Goal: Information Seeking & Learning: Check status

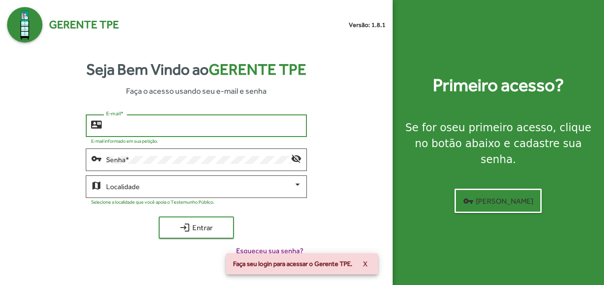
click at [231, 126] on input "E-mail *" at bounding box center [203, 126] width 195 height 8
click at [294, 182] on div at bounding box center [297, 185] width 8 height 8
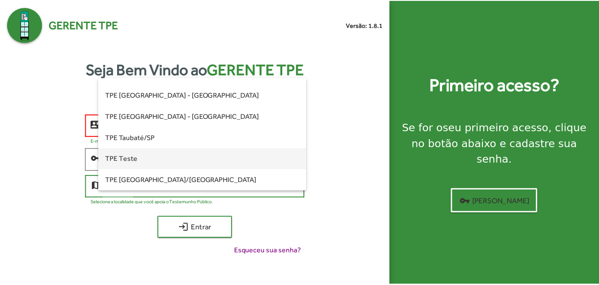
scroll to position [224, 0]
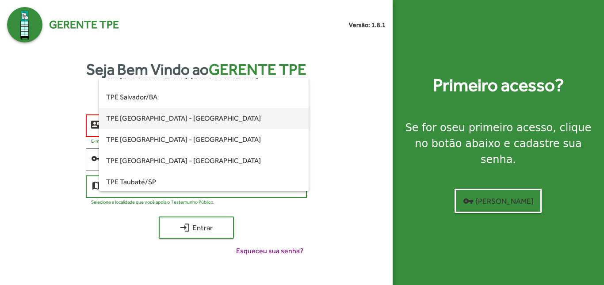
click at [167, 116] on span "TPE [GEOGRAPHIC_DATA] - [GEOGRAPHIC_DATA]" at bounding box center [203, 118] width 195 height 21
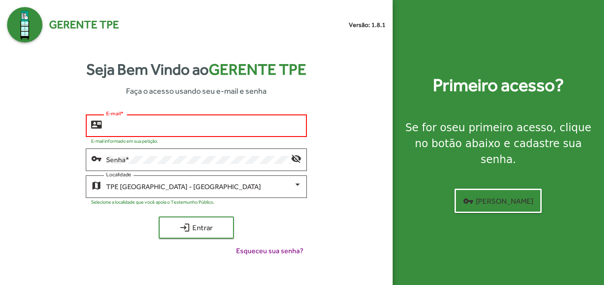
click at [134, 128] on input "E-mail *" at bounding box center [203, 126] width 195 height 8
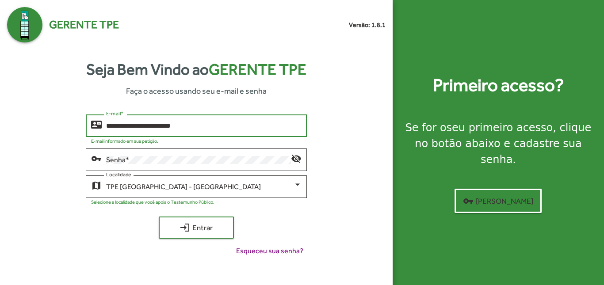
type input "**********"
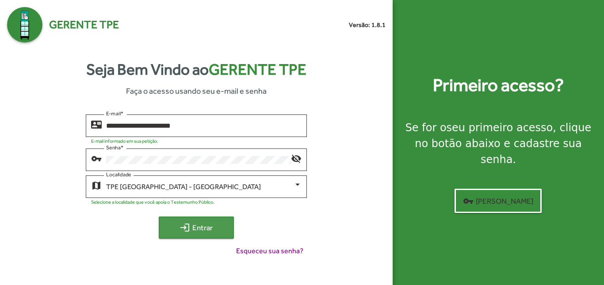
click at [211, 230] on span "login Entrar" at bounding box center [196, 228] width 59 height 16
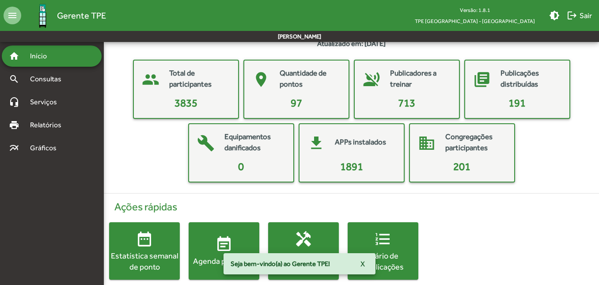
scroll to position [39, 0]
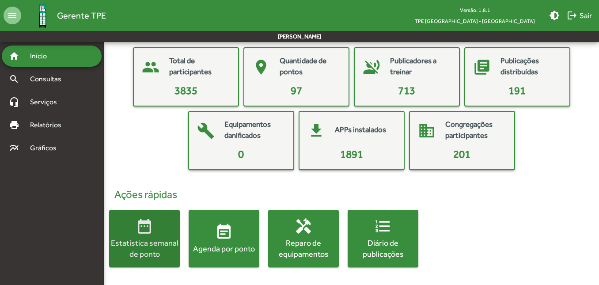
click at [146, 247] on div "Estatística semanal de ponto" at bounding box center [144, 248] width 71 height 22
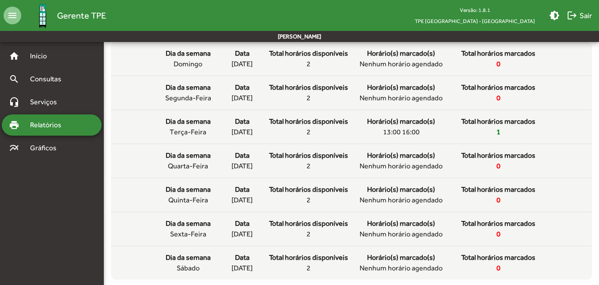
scroll to position [354, 0]
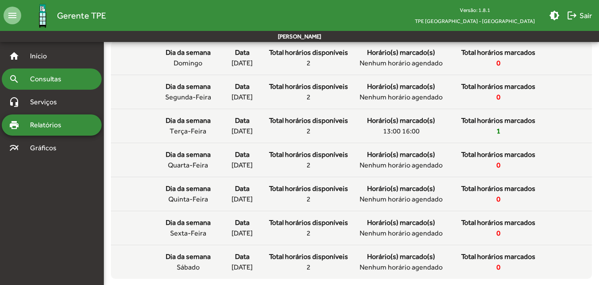
click at [59, 76] on span "Consultas" at bounding box center [49, 79] width 48 height 11
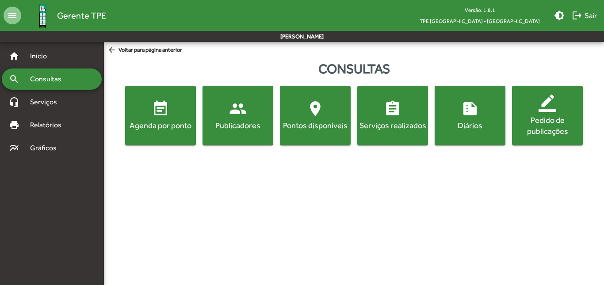
click at [164, 123] on div "Agenda por ponto" at bounding box center [160, 125] width 67 height 11
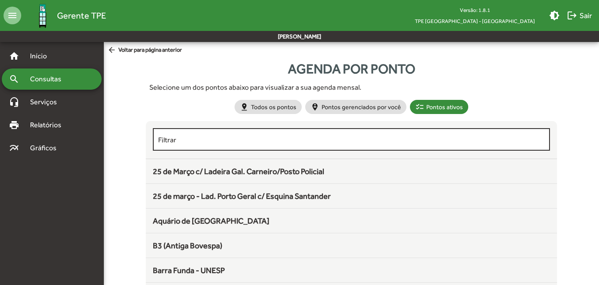
click at [180, 133] on div "Filtrar" at bounding box center [351, 138] width 386 height 24
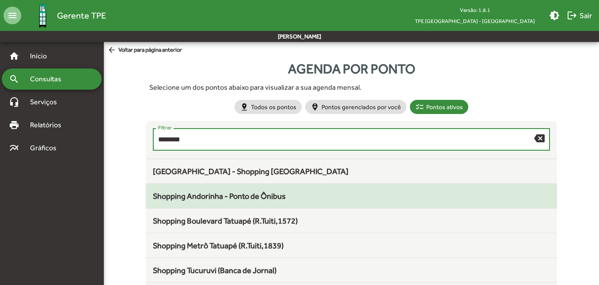
type input "********"
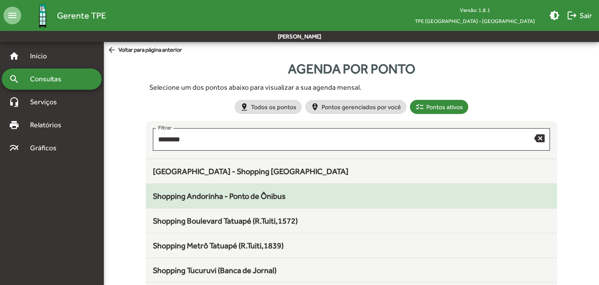
click at [232, 199] on span "Shopping Andorinha - Ponto de Ônibus" at bounding box center [219, 195] width 133 height 9
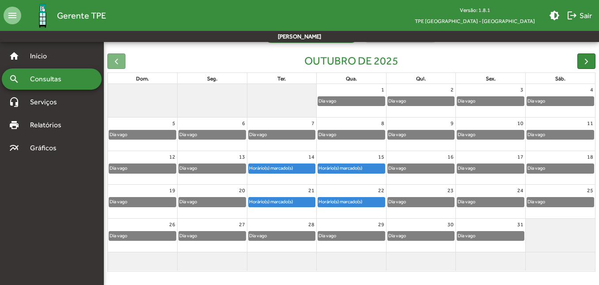
scroll to position [81, 0]
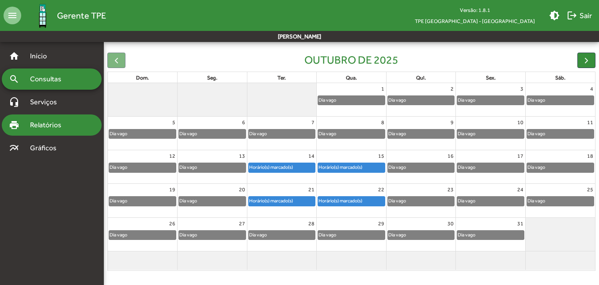
click at [64, 122] on span "Relatórios" at bounding box center [49, 125] width 48 height 11
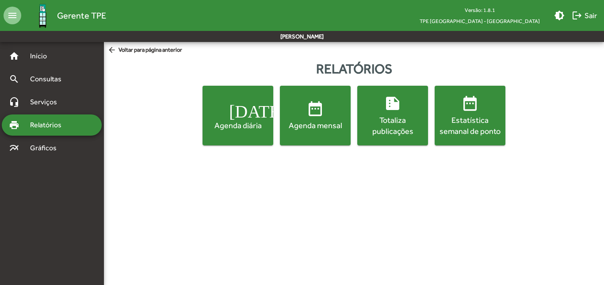
click at [319, 118] on mat-icon "date_range" at bounding box center [315, 109] width 18 height 18
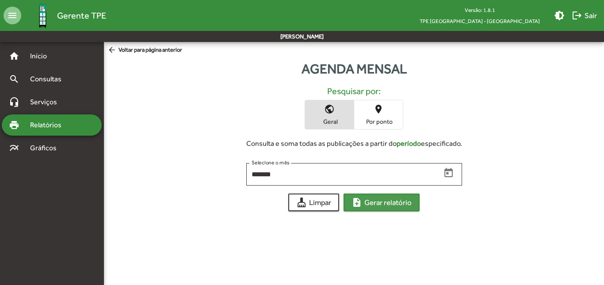
click at [371, 199] on span "note_add Gerar relatório" at bounding box center [381, 202] width 60 height 16
click at [377, 110] on mat-icon "place" at bounding box center [378, 109] width 11 height 11
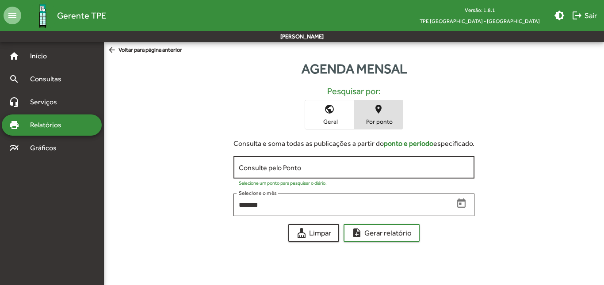
click at [259, 167] on input "Consulte pelo Ponto" at bounding box center [354, 168] width 230 height 8
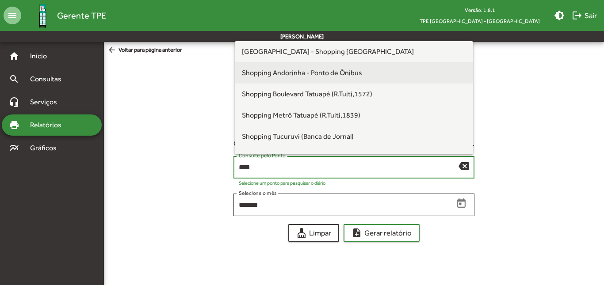
click at [317, 73] on span "Shopping Andorinha - Ponto de Ônibus" at bounding box center [302, 72] width 120 height 8
type input "**********"
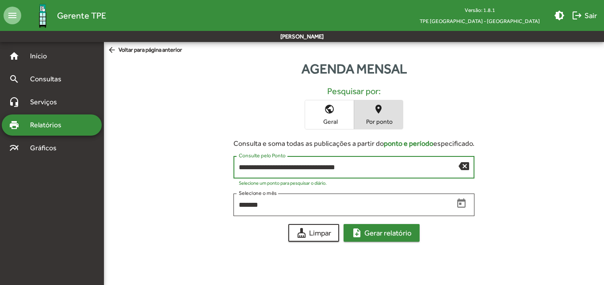
click at [369, 236] on span "note_add Gerar relatório" at bounding box center [381, 233] width 60 height 16
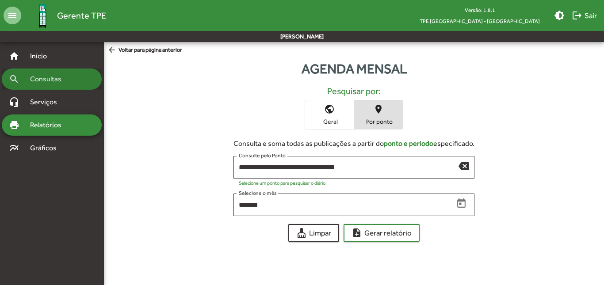
click at [42, 77] on span "Consultas" at bounding box center [49, 79] width 48 height 11
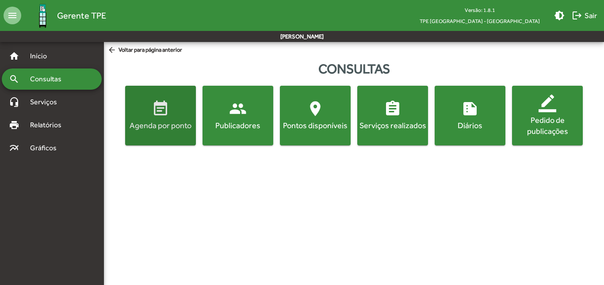
click at [169, 112] on span "event_note Agenda por ponto" at bounding box center [160, 115] width 67 height 31
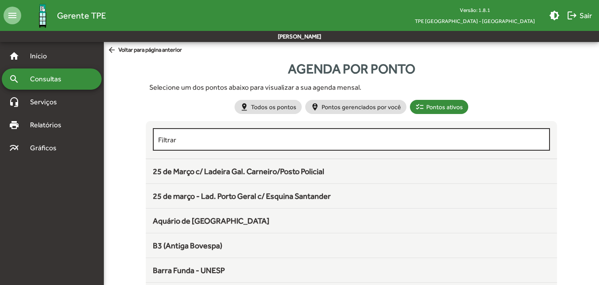
click at [200, 133] on div "Filtrar" at bounding box center [351, 138] width 386 height 24
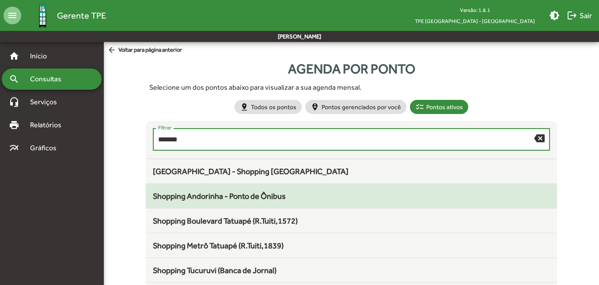
type input "*******"
click at [249, 203] on mat-list-item "Shopping Andorinha - Ponto de Ônibus" at bounding box center [351, 196] width 411 height 25
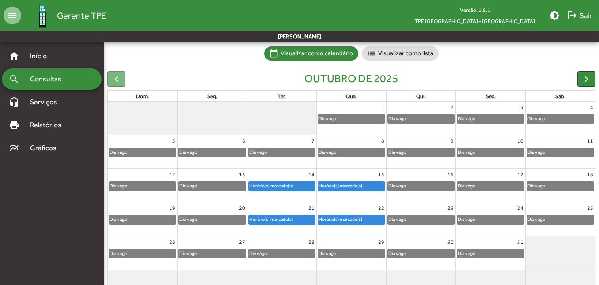
scroll to position [81, 0]
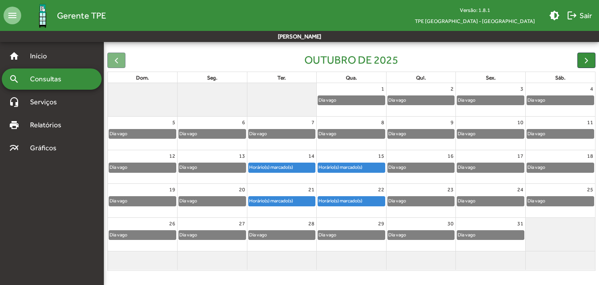
click at [351, 202] on div "Horário(s) marcado(s)" at bounding box center [340, 201] width 45 height 8
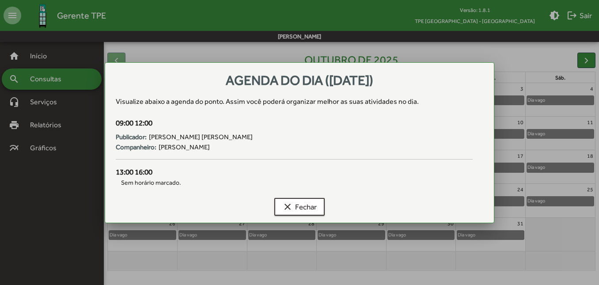
click at [349, 259] on div at bounding box center [299, 142] width 599 height 285
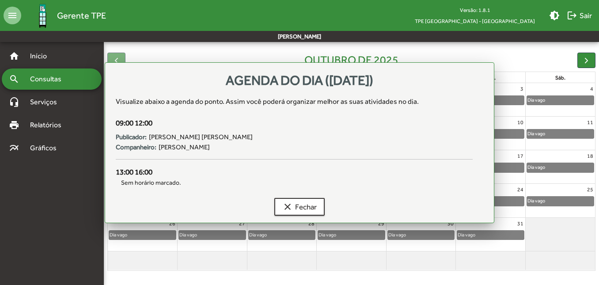
scroll to position [81, 0]
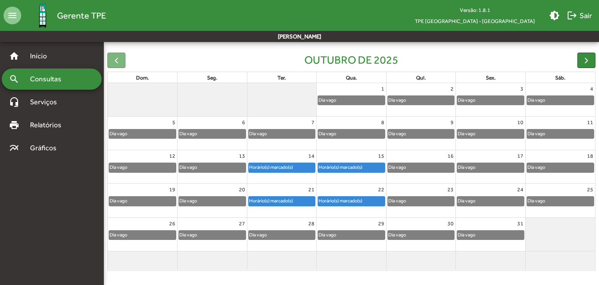
click at [285, 199] on div "Horário(s) marcado(s)" at bounding box center [271, 201] width 45 height 8
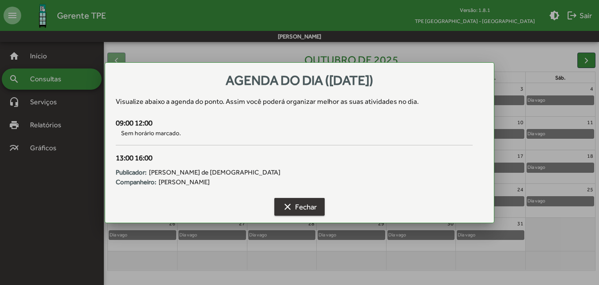
click at [301, 212] on span "clear Fechar" at bounding box center [299, 207] width 34 height 16
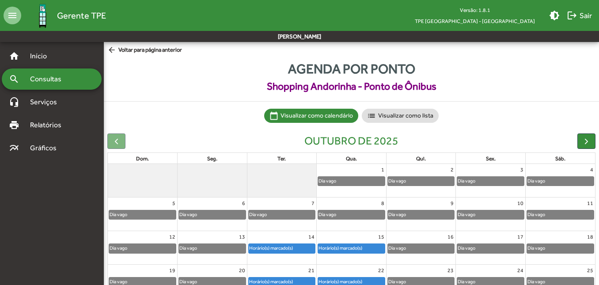
scroll to position [81, 0]
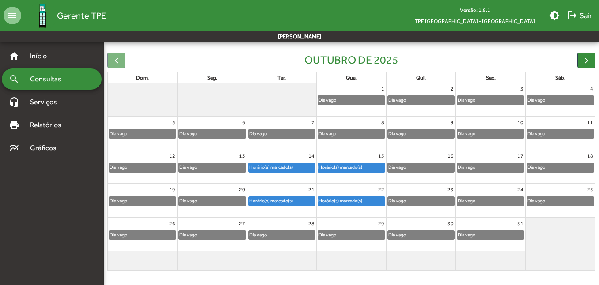
click at [287, 240] on link "Dia vago" at bounding box center [282, 235] width 68 height 10
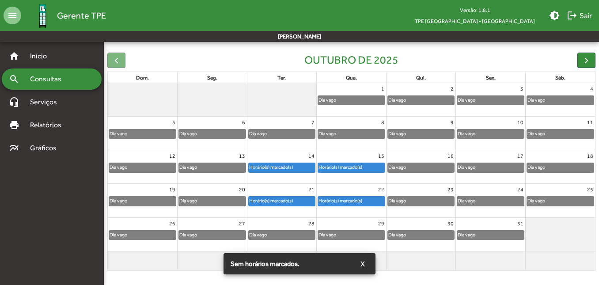
click at [285, 236] on div "Dia vago" at bounding box center [282, 235] width 67 height 9
click at [374, 210] on div "Horário(s) marcado(s)" at bounding box center [351, 203] width 69 height 14
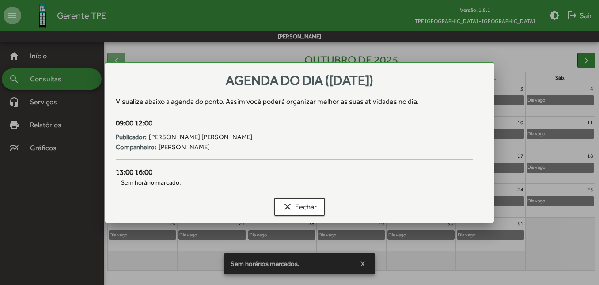
scroll to position [0, 0]
click at [315, 205] on span "clear Fechar" at bounding box center [299, 207] width 34 height 16
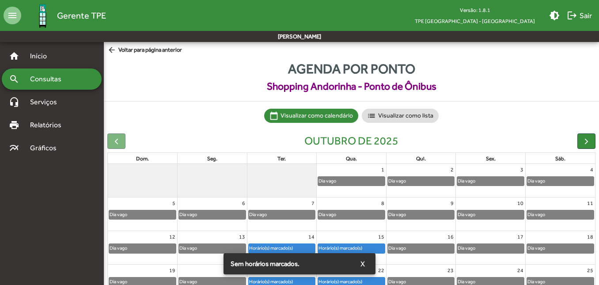
scroll to position [81, 0]
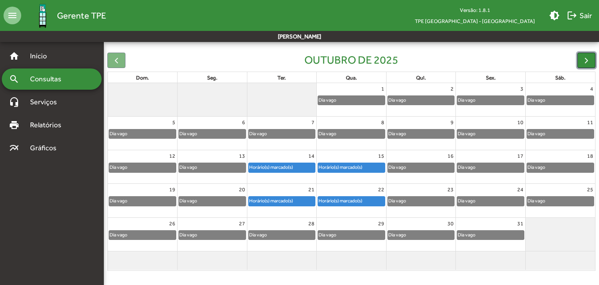
click at [581, 63] on button "button" at bounding box center [587, 60] width 18 height 15
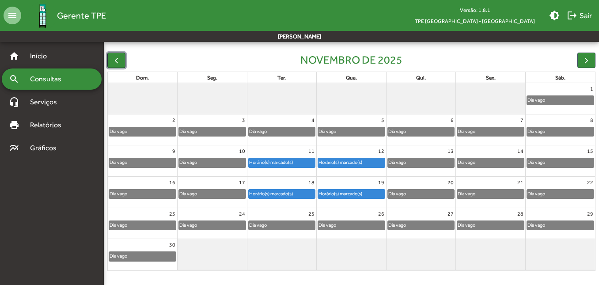
click at [117, 58] on span "button" at bounding box center [116, 60] width 9 height 9
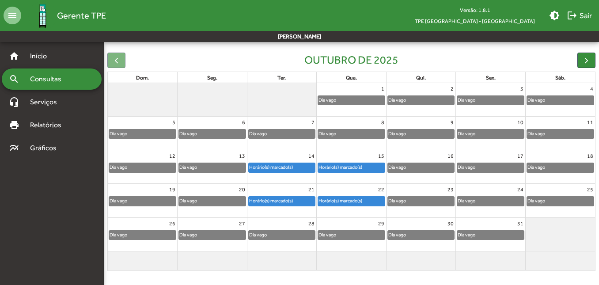
click at [256, 169] on div "Horário(s) marcado(s)" at bounding box center [271, 167] width 45 height 8
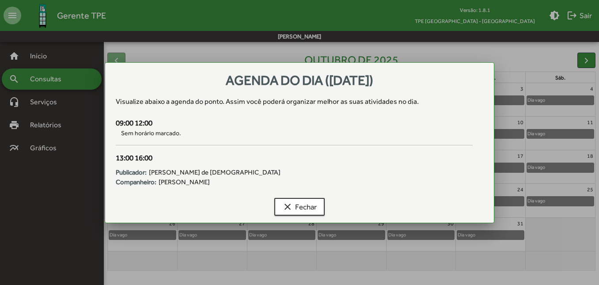
click at [316, 218] on div "clear Fechar" at bounding box center [299, 208] width 367 height 28
click at [304, 211] on span "clear Fechar" at bounding box center [299, 207] width 34 height 16
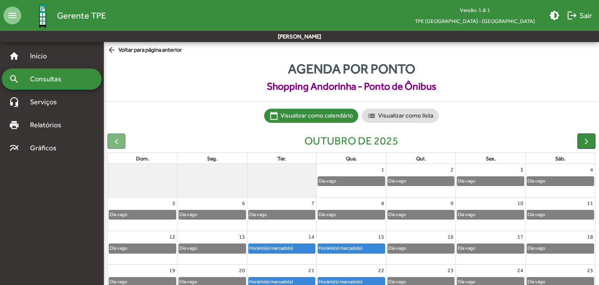
scroll to position [81, 0]
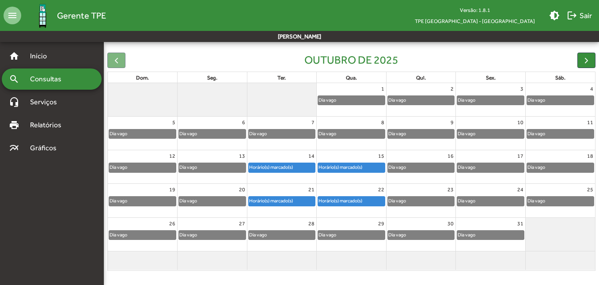
click at [285, 166] on div "Horário(s) marcado(s)" at bounding box center [271, 167] width 45 height 8
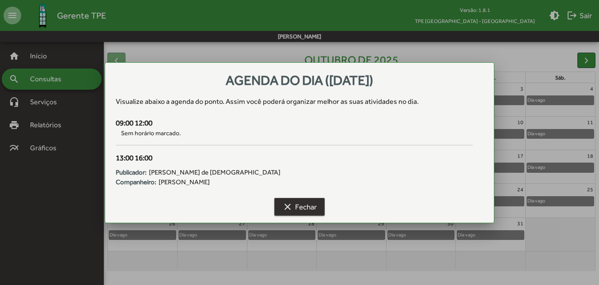
click at [309, 202] on span "clear Fechar" at bounding box center [299, 207] width 34 height 16
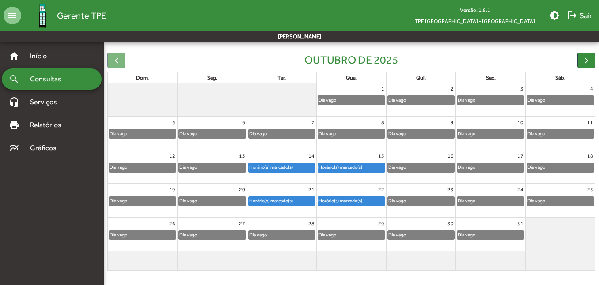
click at [288, 132] on div "Dia vago" at bounding box center [282, 133] width 67 height 9
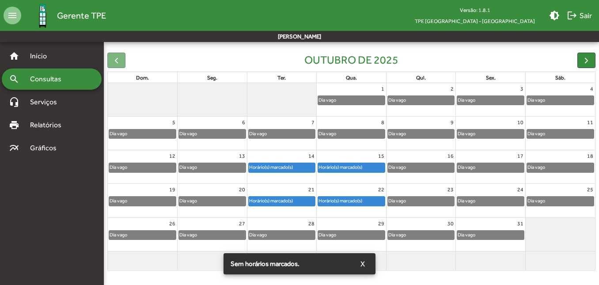
click at [293, 171] on div "Horário(s) marcado(s)" at bounding box center [271, 167] width 45 height 8
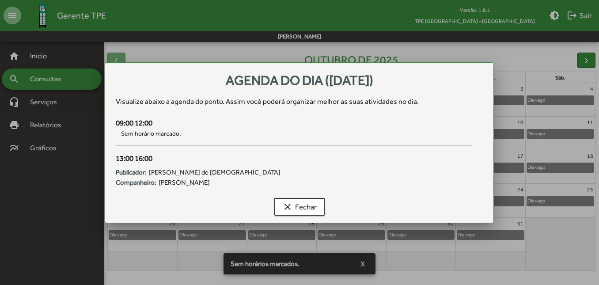
scroll to position [0, 0]
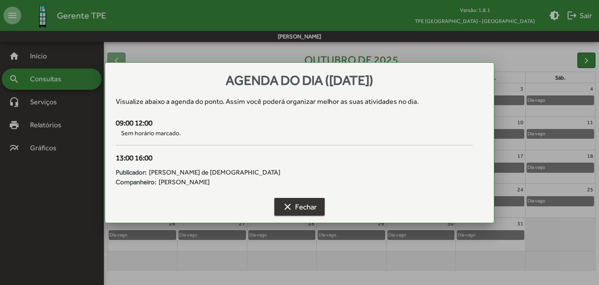
click at [303, 205] on span "clear Fechar" at bounding box center [299, 207] width 34 height 16
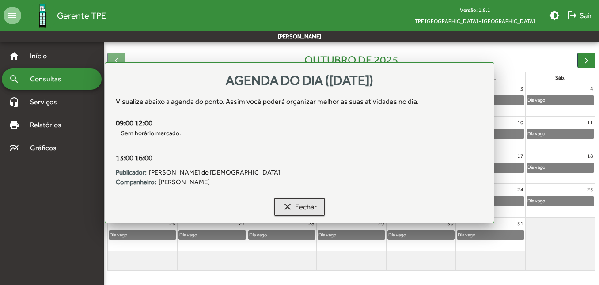
scroll to position [81, 0]
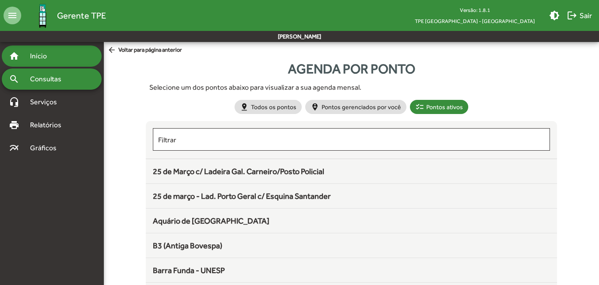
click at [35, 49] on div "home Início" at bounding box center [52, 56] width 100 height 21
click at [28, 55] on span "Início" at bounding box center [42, 56] width 35 height 11
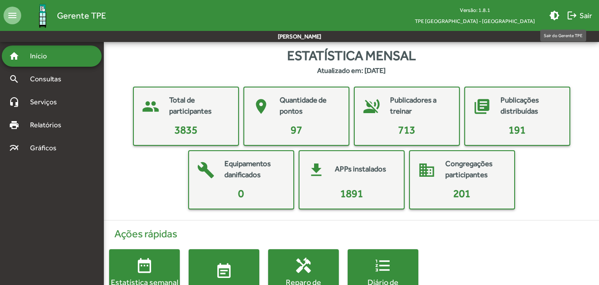
click at [574, 18] on mat-icon "logout" at bounding box center [572, 15] width 11 height 11
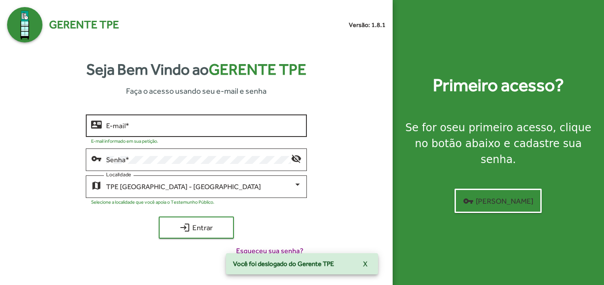
click at [173, 120] on div "E-mail *" at bounding box center [203, 125] width 195 height 24
